Goal: Information Seeking & Learning: Understand process/instructions

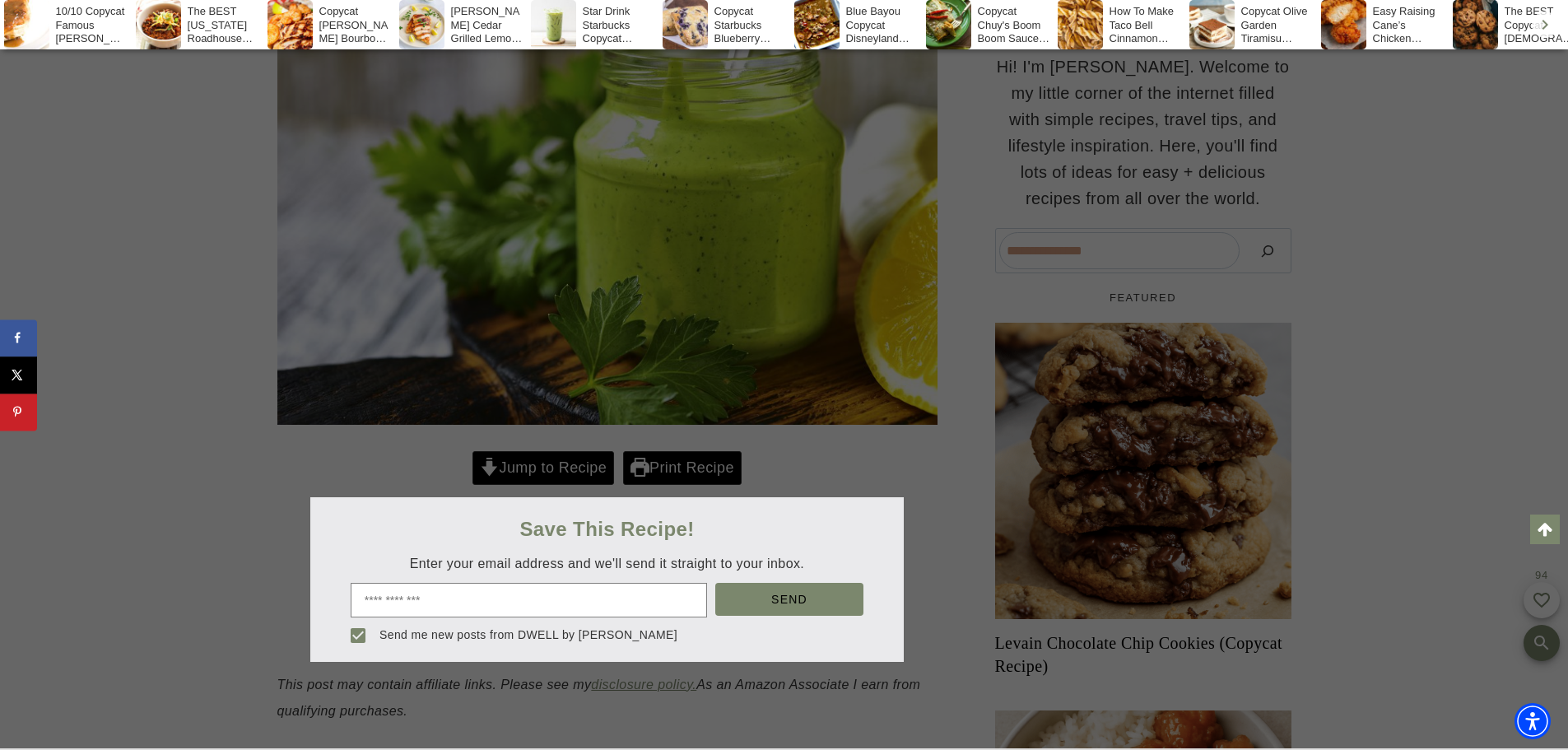
click at [967, 429] on div at bounding box center [784, 375] width 1568 height 750
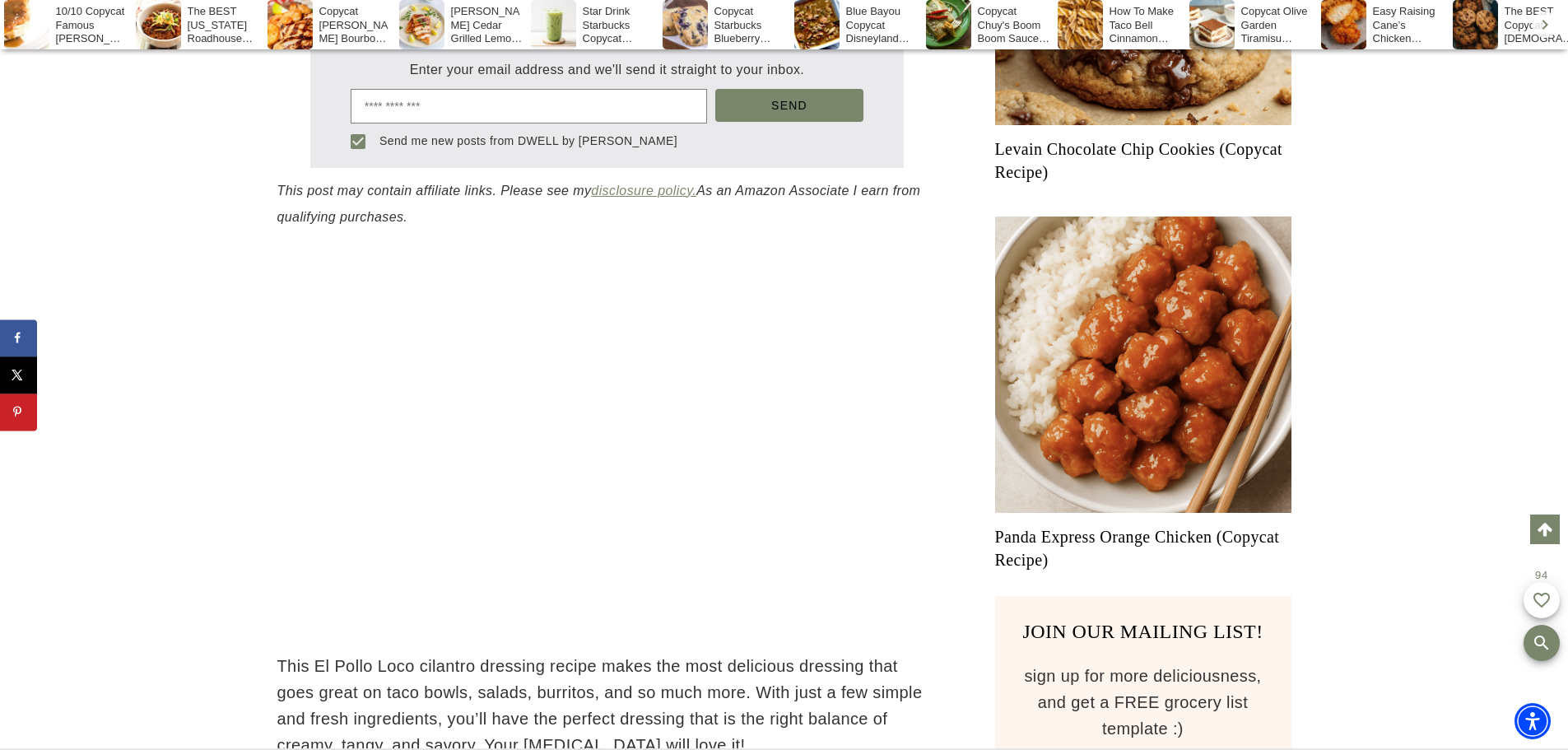
scroll to position [731, 0]
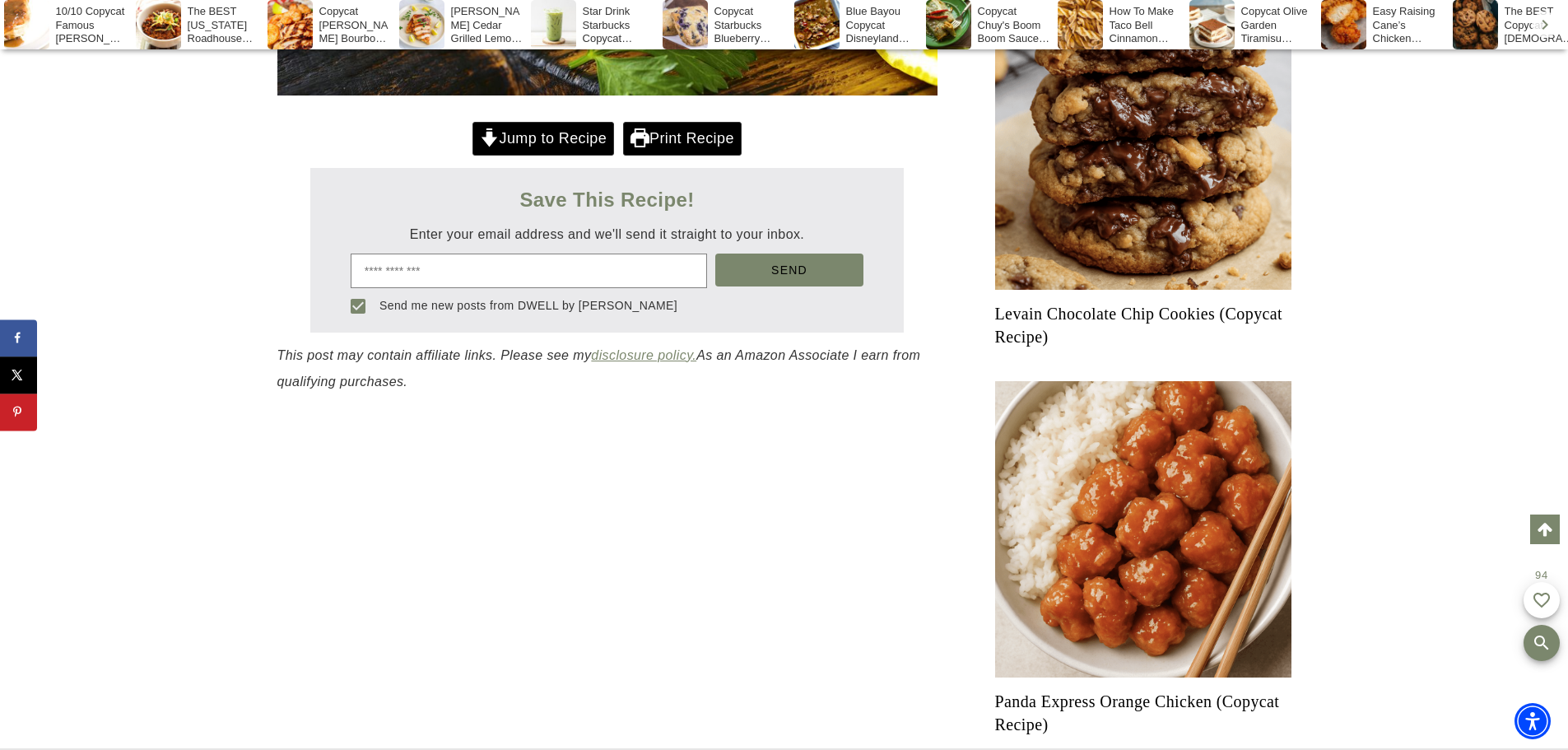
click at [515, 155] on link "Jump to Recipe" at bounding box center [543, 139] width 141 height 34
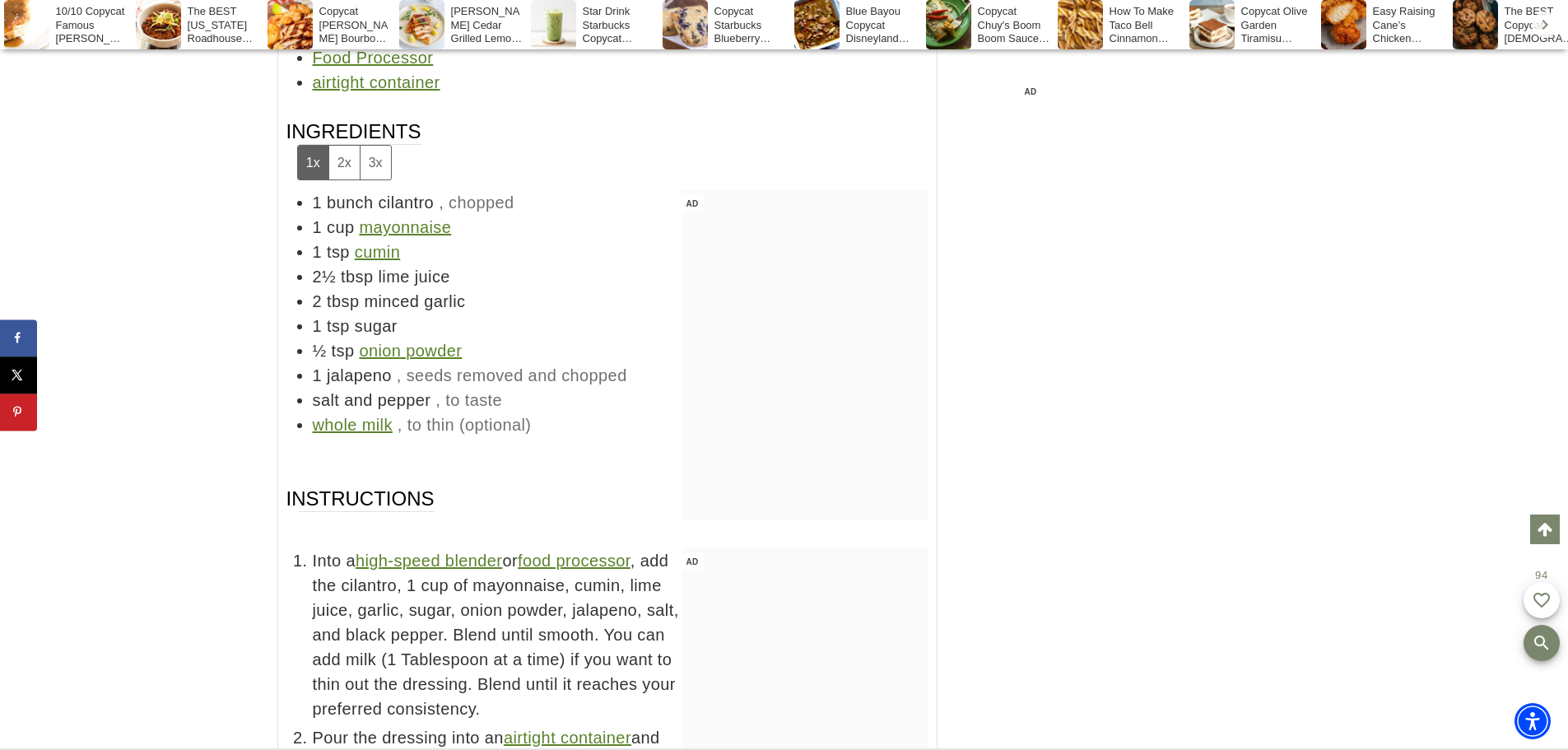
scroll to position [8567, 0]
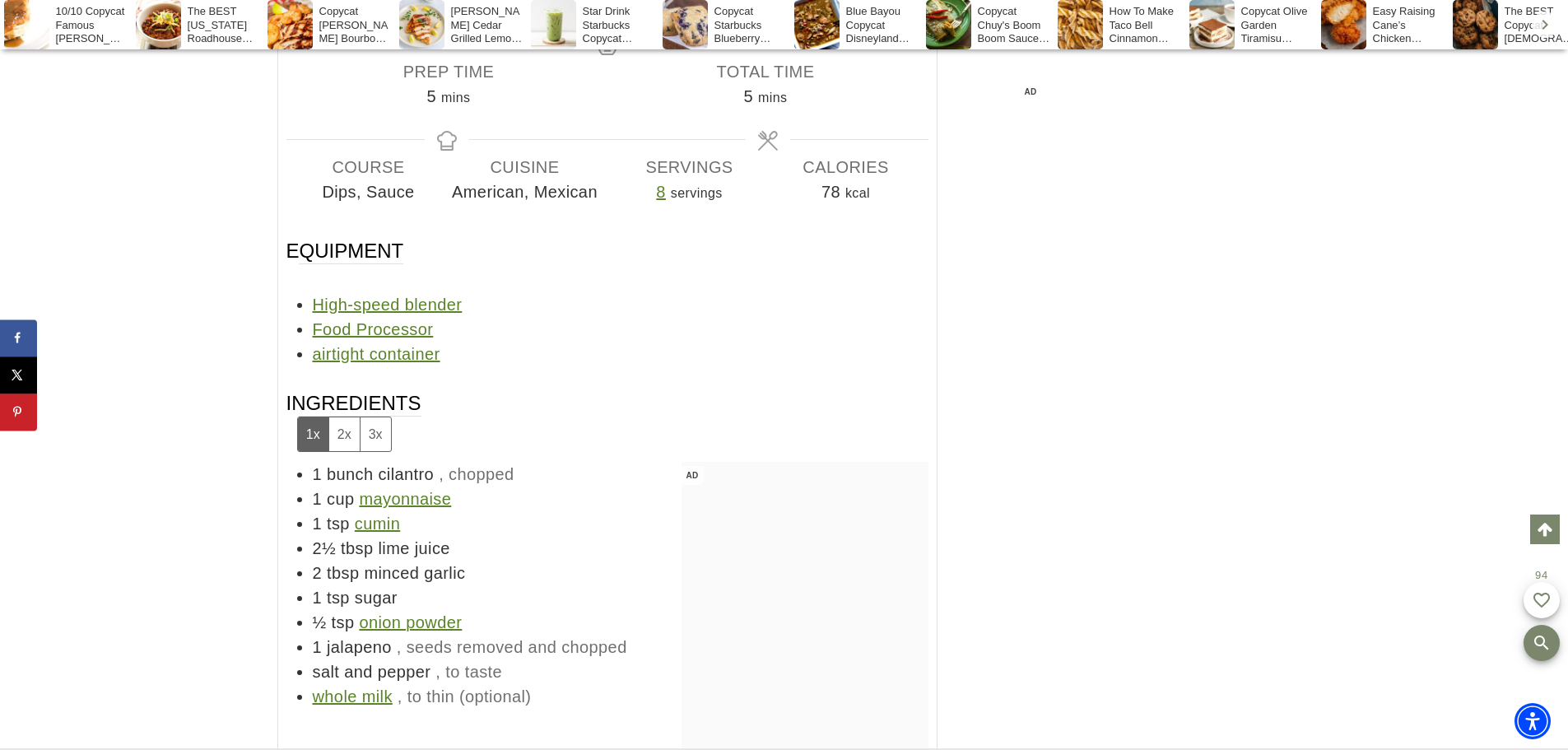
click at [377, 418] on button "3x" at bounding box center [376, 434] width 31 height 34
click at [336, 418] on button "2x" at bounding box center [344, 434] width 31 height 34
click at [315, 418] on button "1x" at bounding box center [313, 434] width 31 height 34
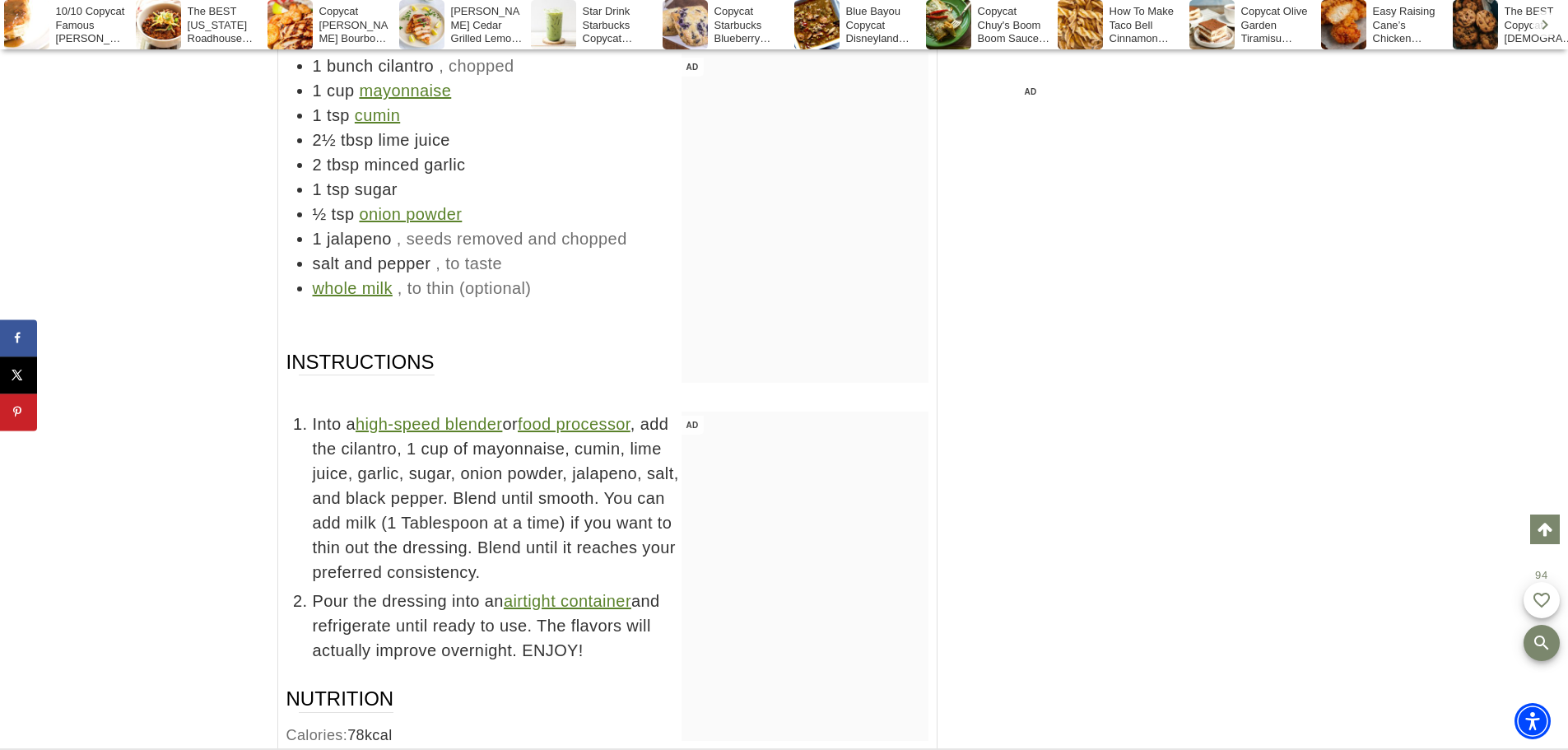
scroll to position [8979, 0]
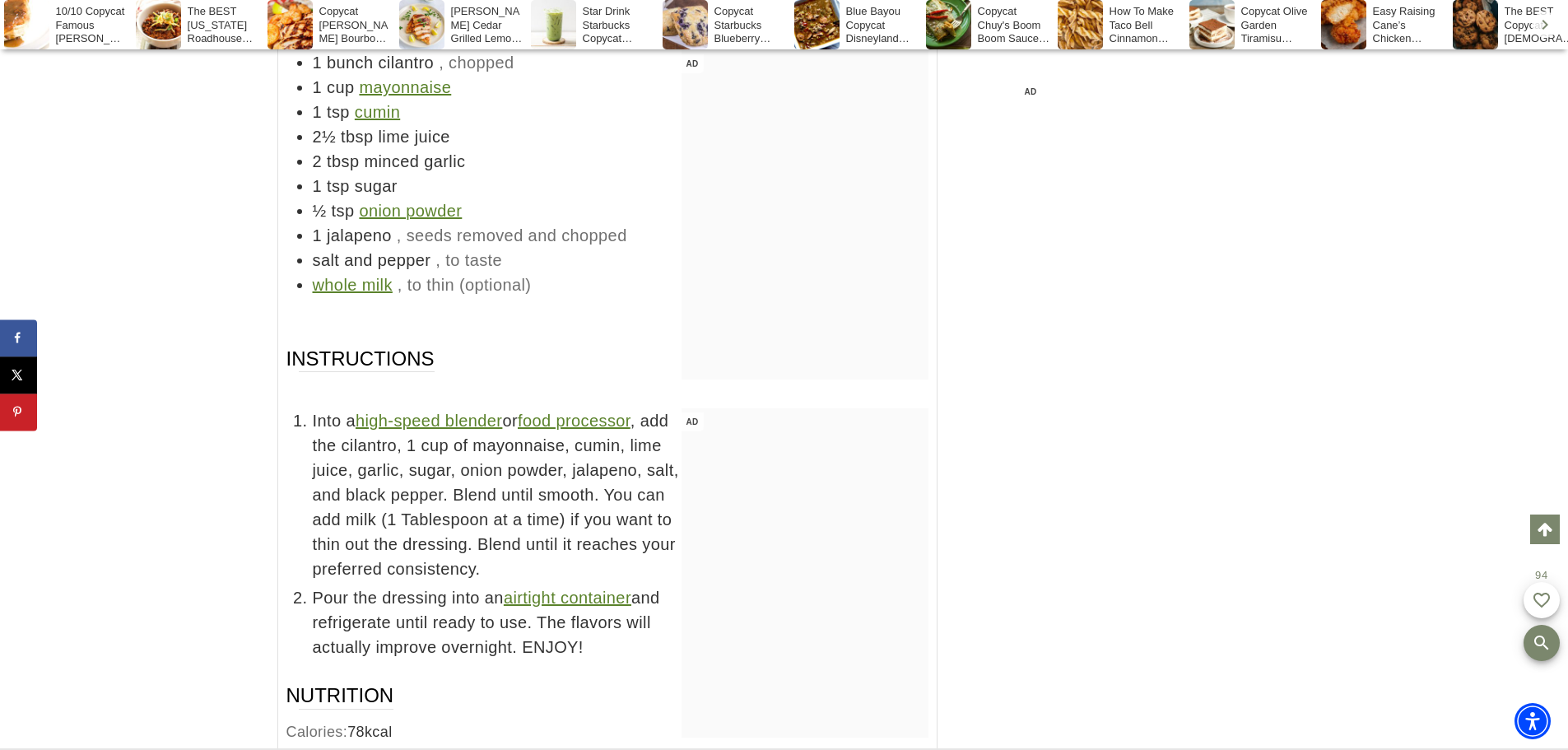
drag, startPoint x: 1559, startPoint y: 258, endPoint x: 1262, endPoint y: 275, distance: 297.5
